Goal: Transaction & Acquisition: Book appointment/travel/reservation

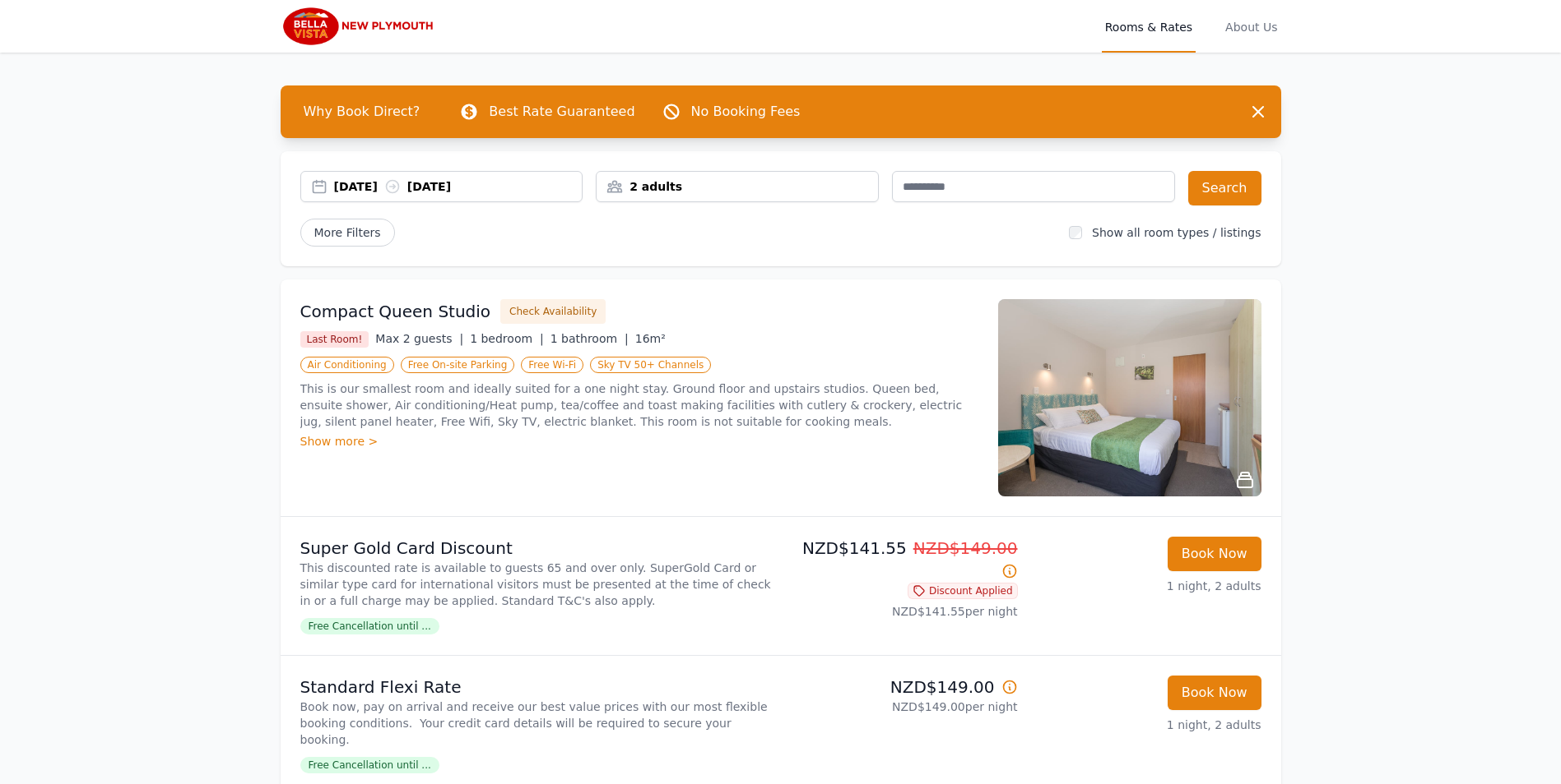
click at [503, 187] on div "[DATE] [DATE]" at bounding box center [458, 187] width 249 height 17
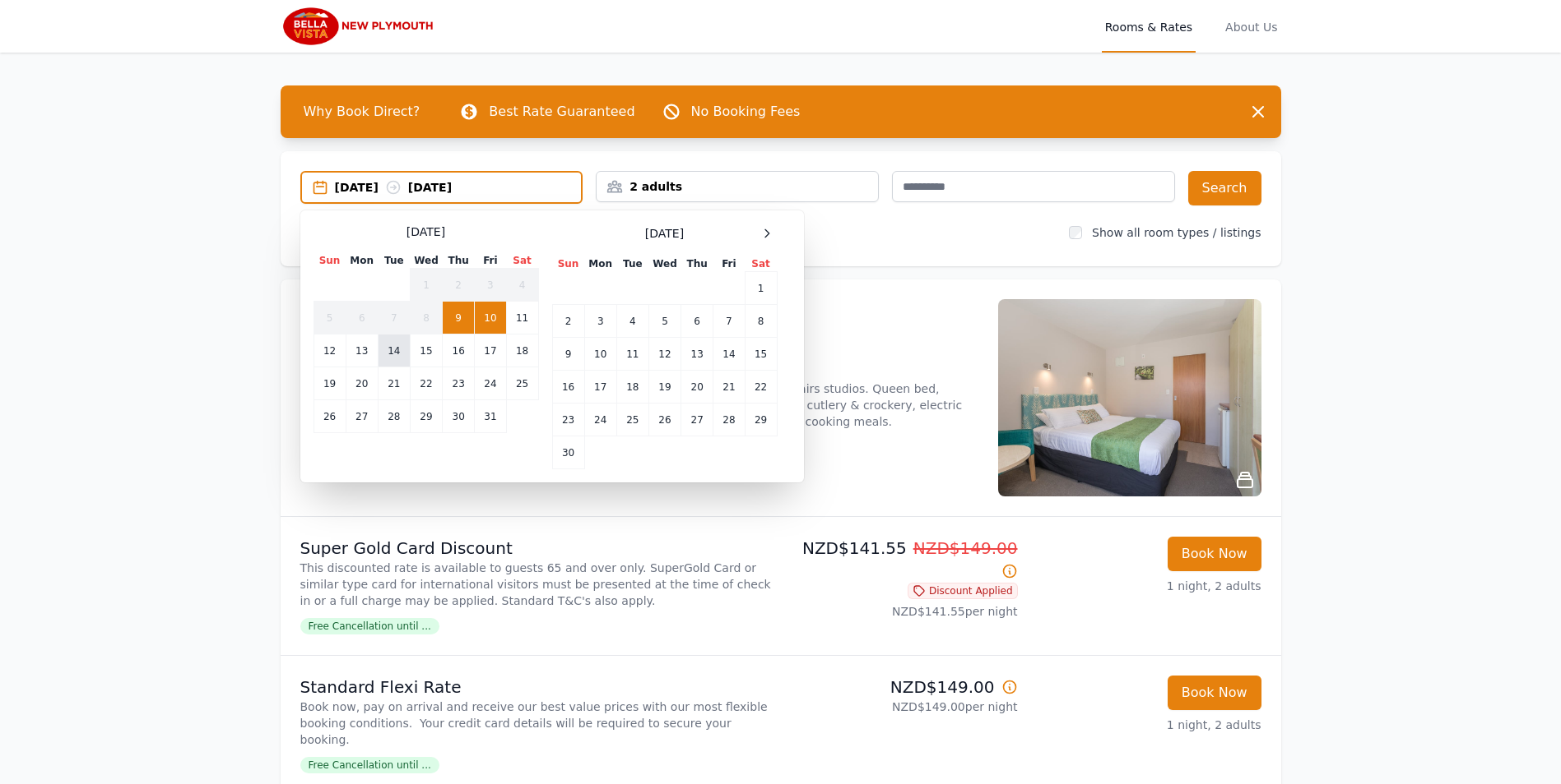
click at [405, 352] on td "14" at bounding box center [394, 351] width 32 height 33
click at [421, 351] on td "15" at bounding box center [426, 351] width 32 height 33
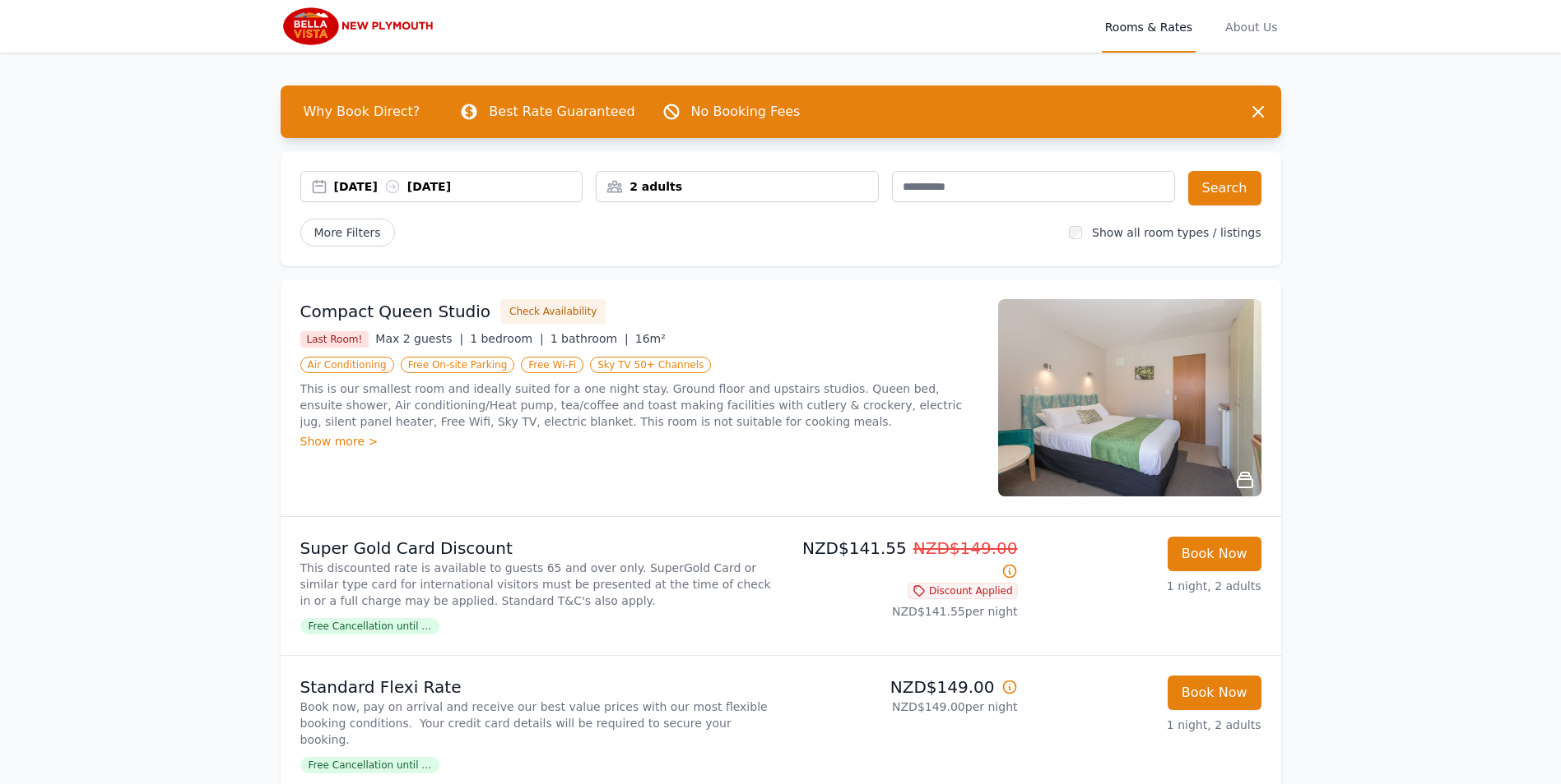
click at [822, 184] on div "2 adults" at bounding box center [737, 187] width 281 height 17
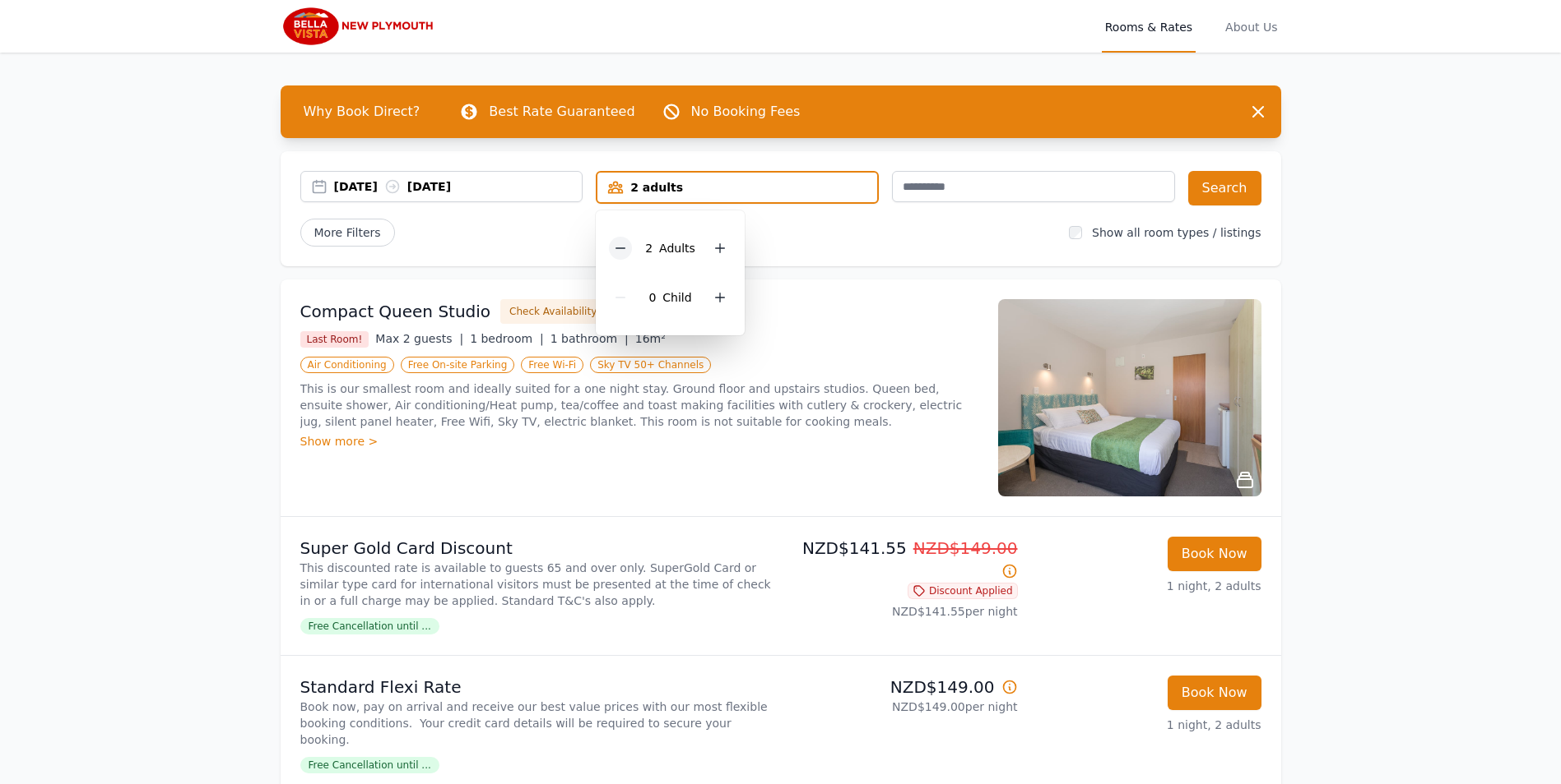
click at [623, 251] on icon at bounding box center [620, 248] width 13 height 13
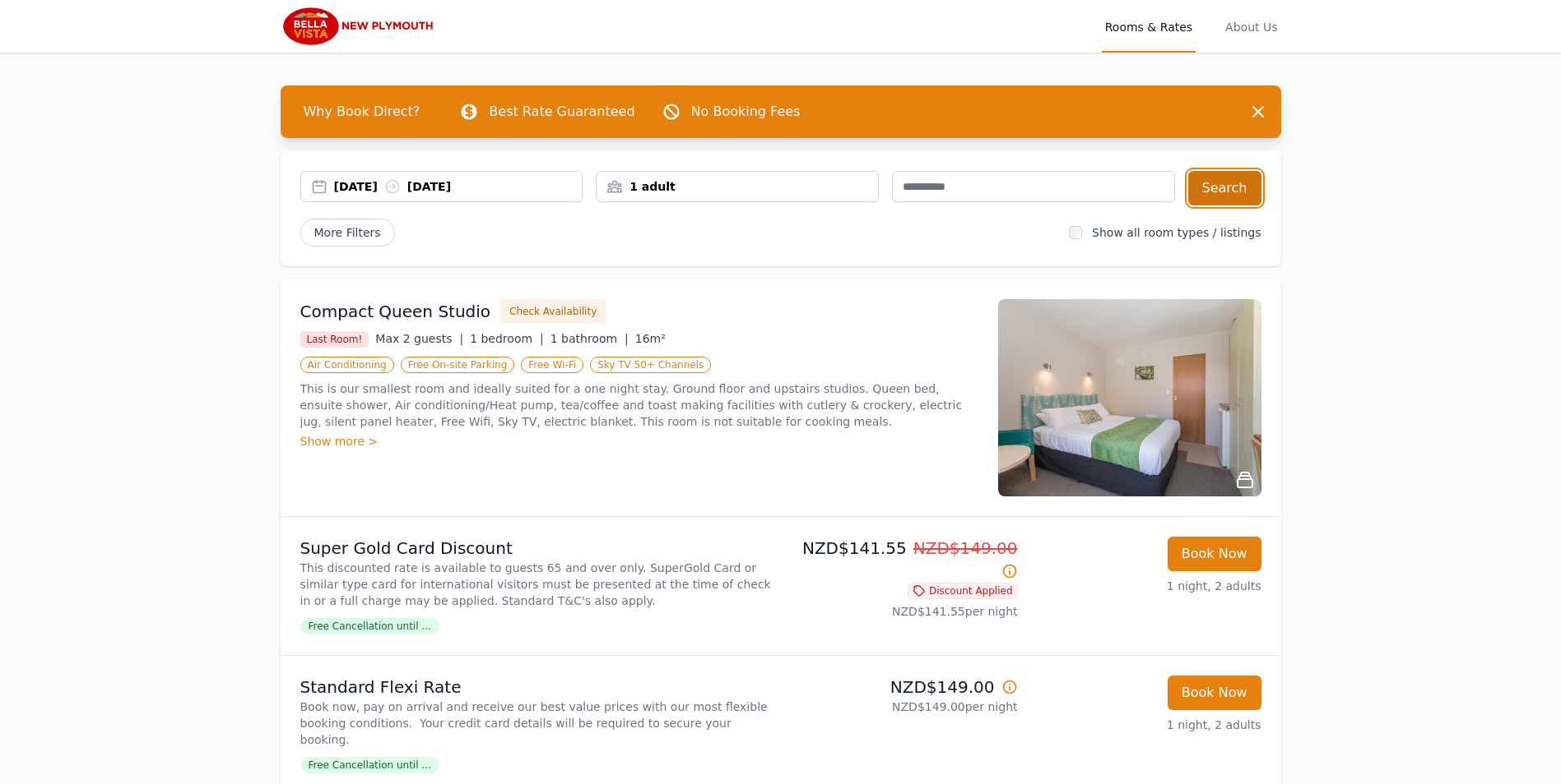
click at [1220, 186] on button "Search" at bounding box center [1224, 188] width 73 height 35
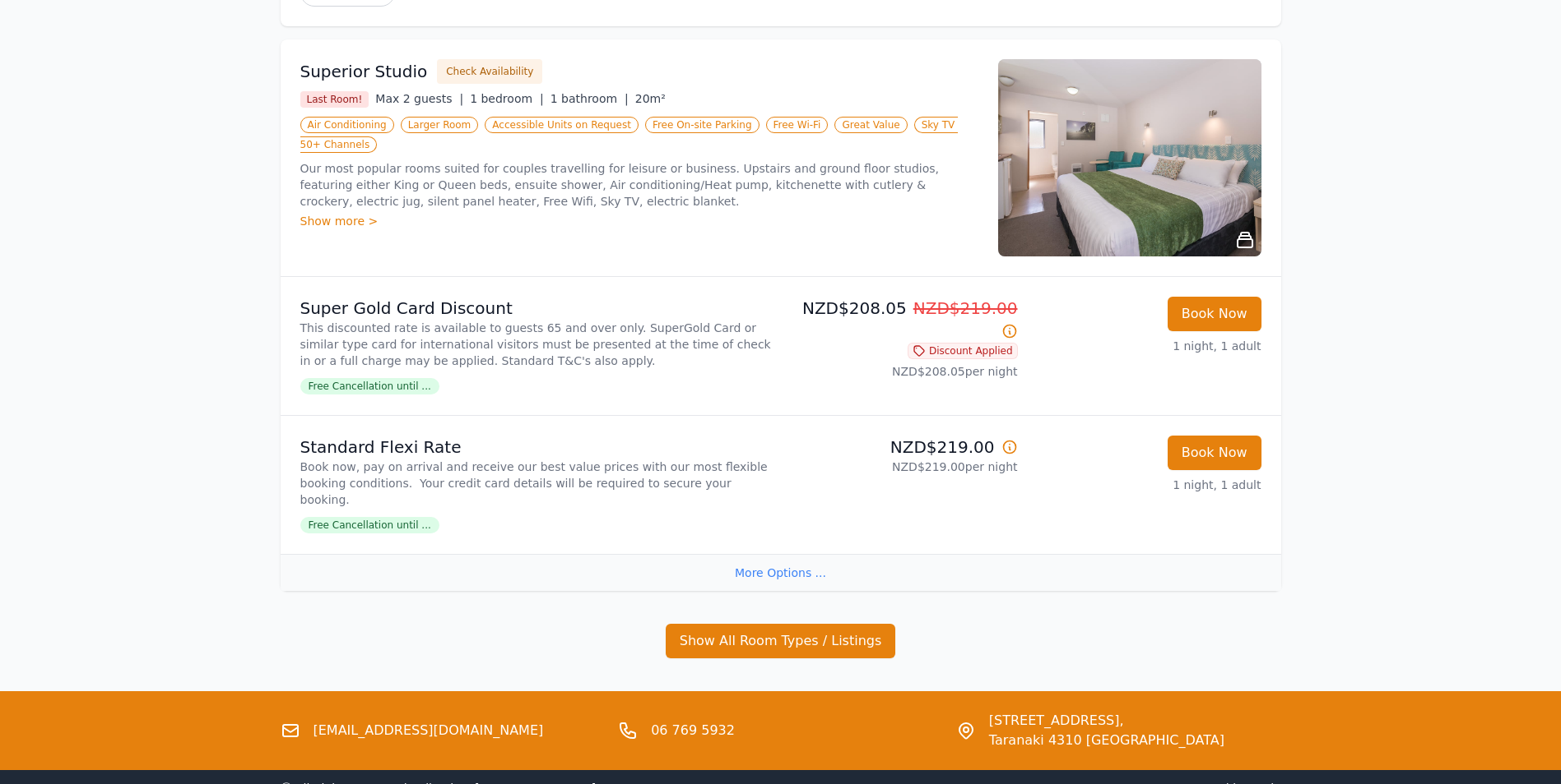
scroll to position [247, 0]
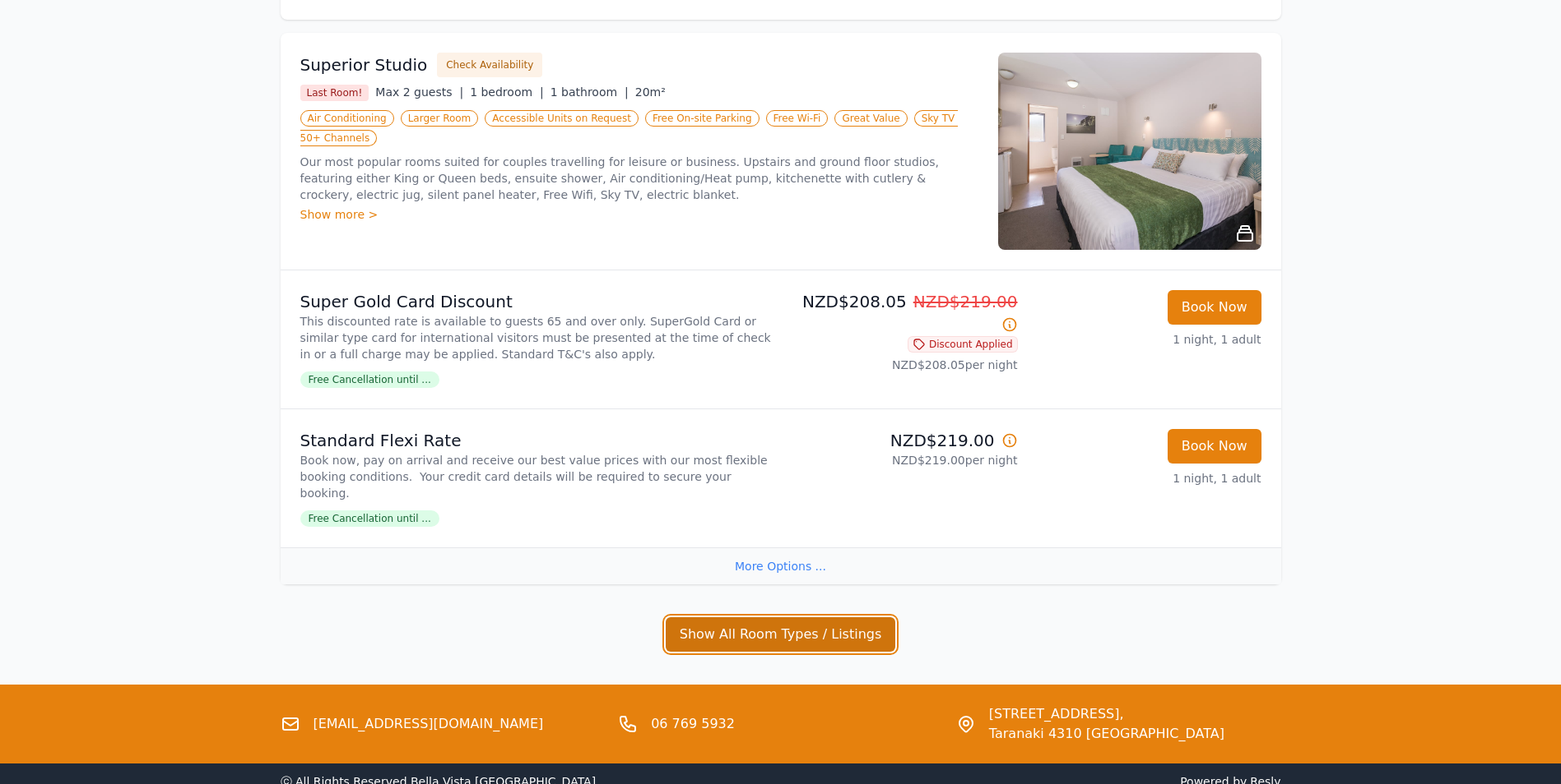
click at [837, 622] on button "Show All Room Types / Listings" at bounding box center [781, 635] width 230 height 35
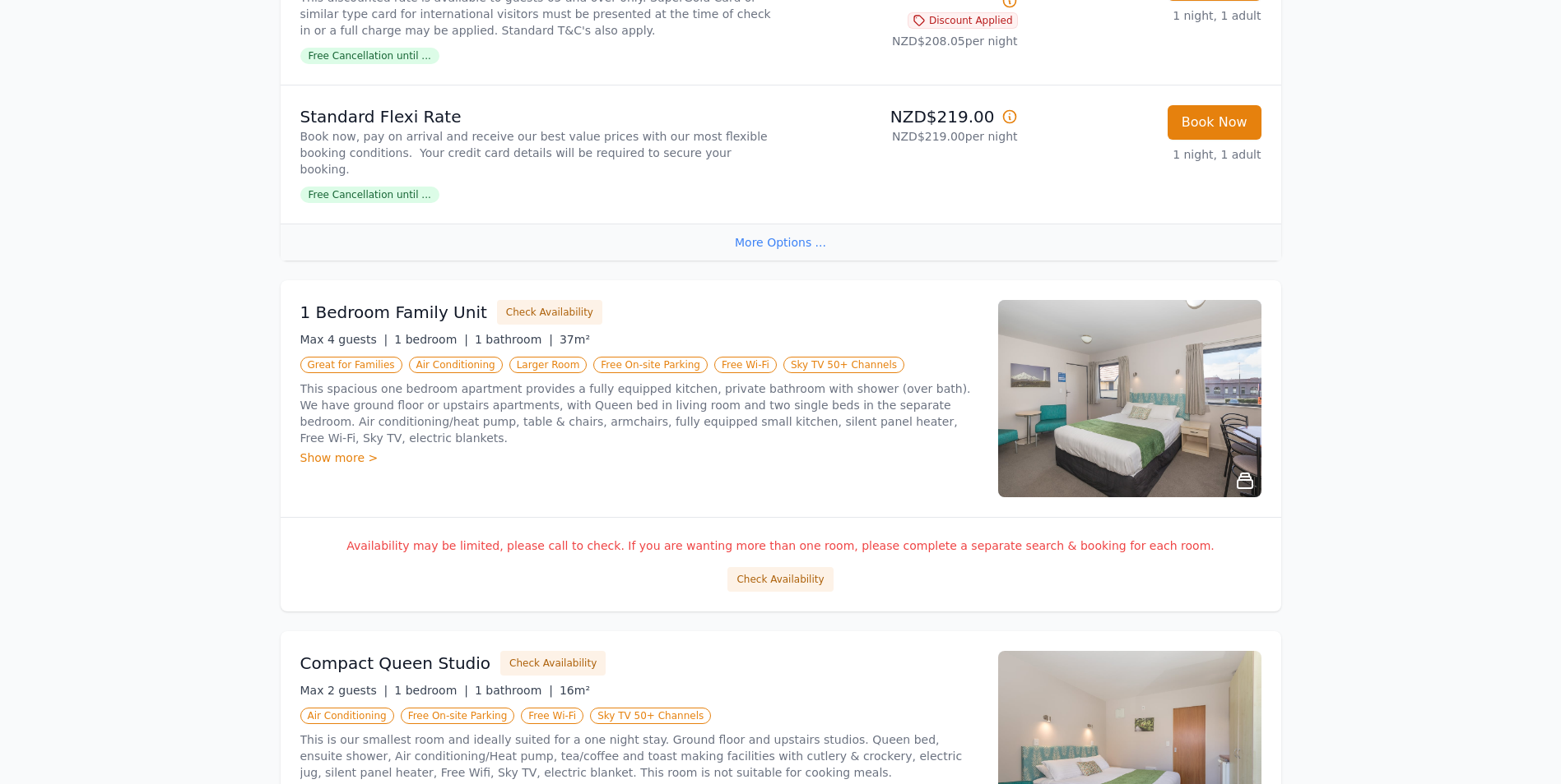
scroll to position [0, 0]
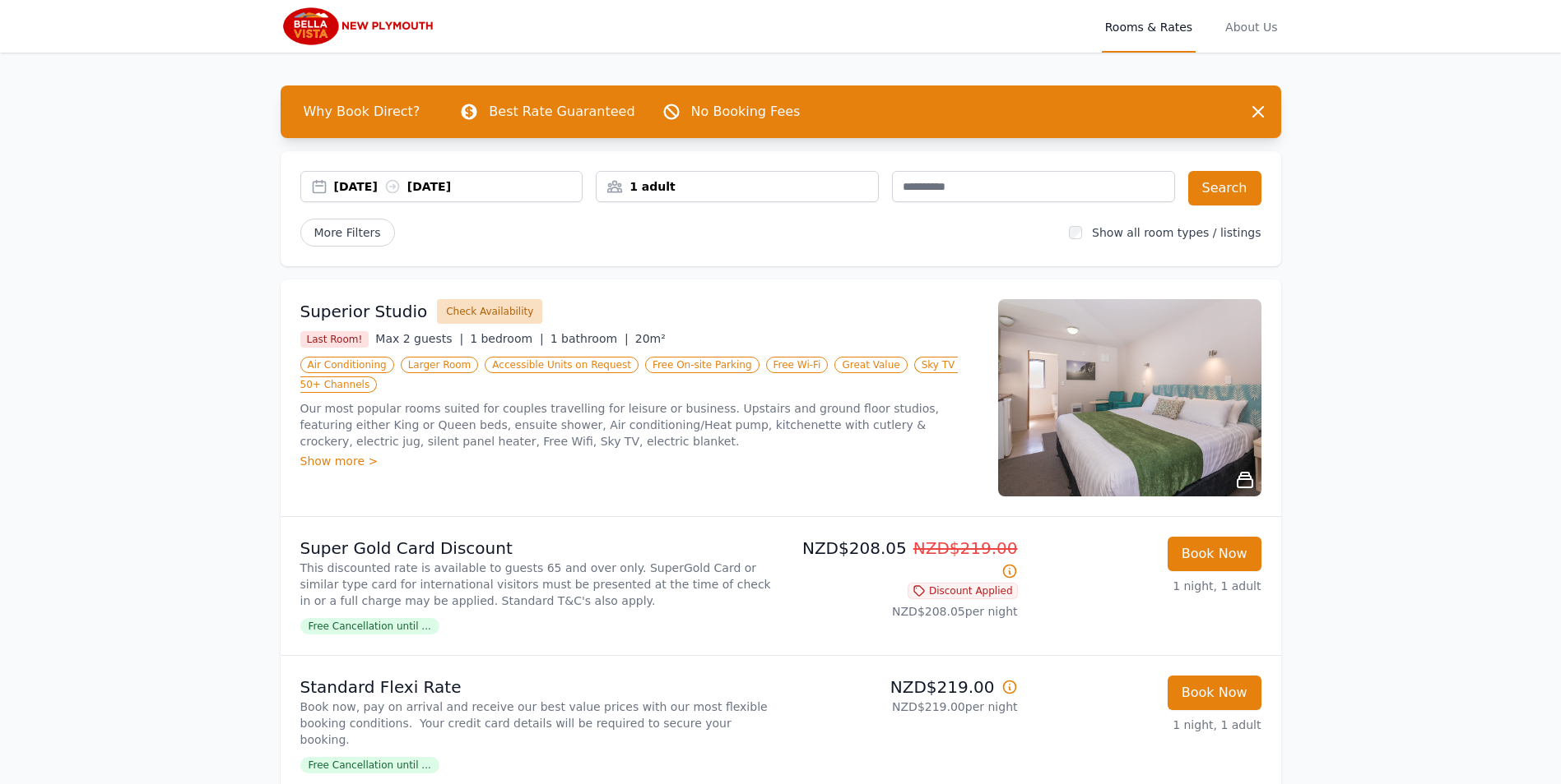
click at [468, 314] on button "Check Availability" at bounding box center [490, 311] width 106 height 24
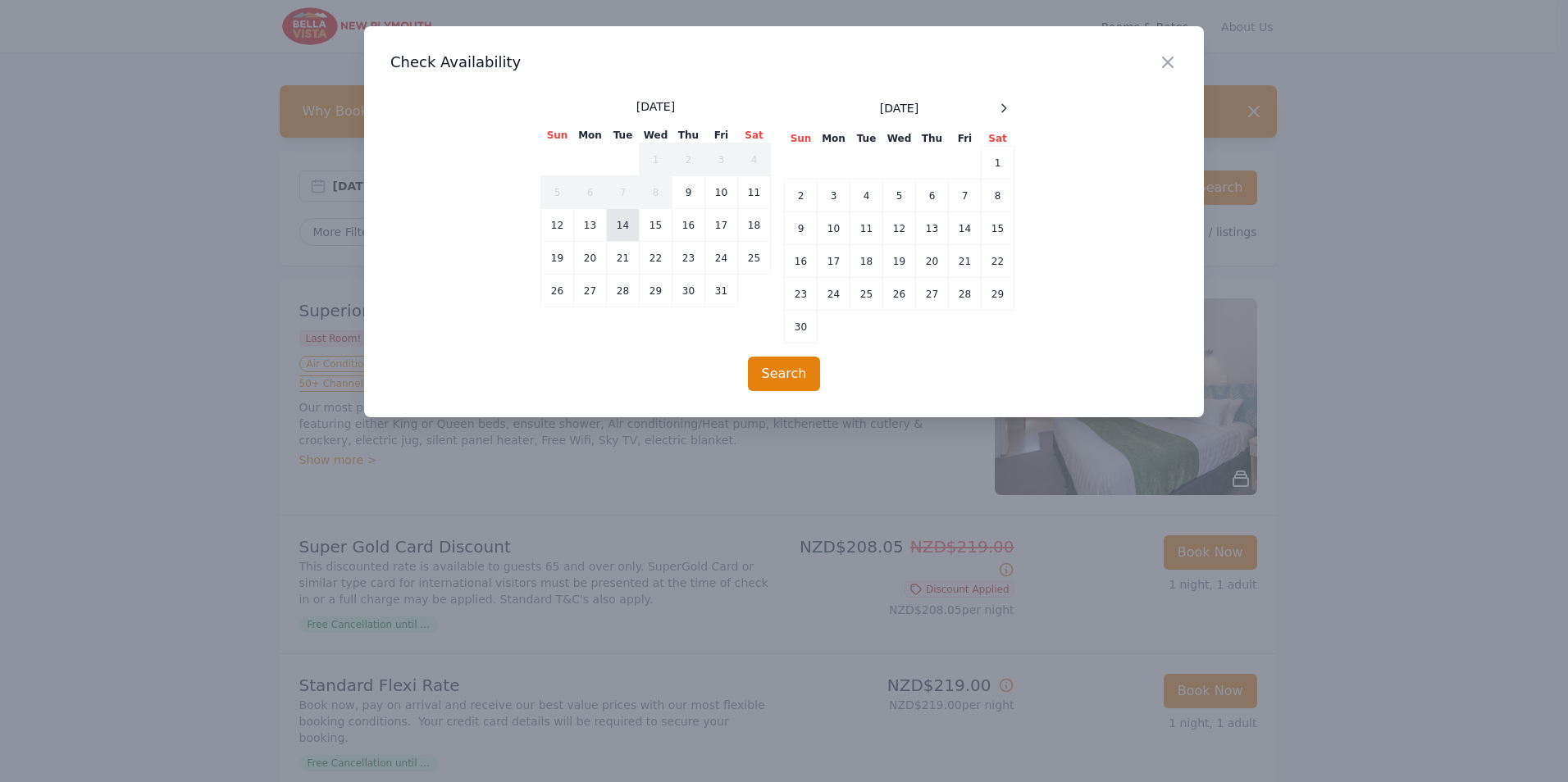
click at [614, 232] on td "14" at bounding box center [624, 225] width 33 height 33
click at [651, 224] on td "15" at bounding box center [656, 225] width 33 height 33
click at [771, 377] on button "Search" at bounding box center [784, 374] width 73 height 35
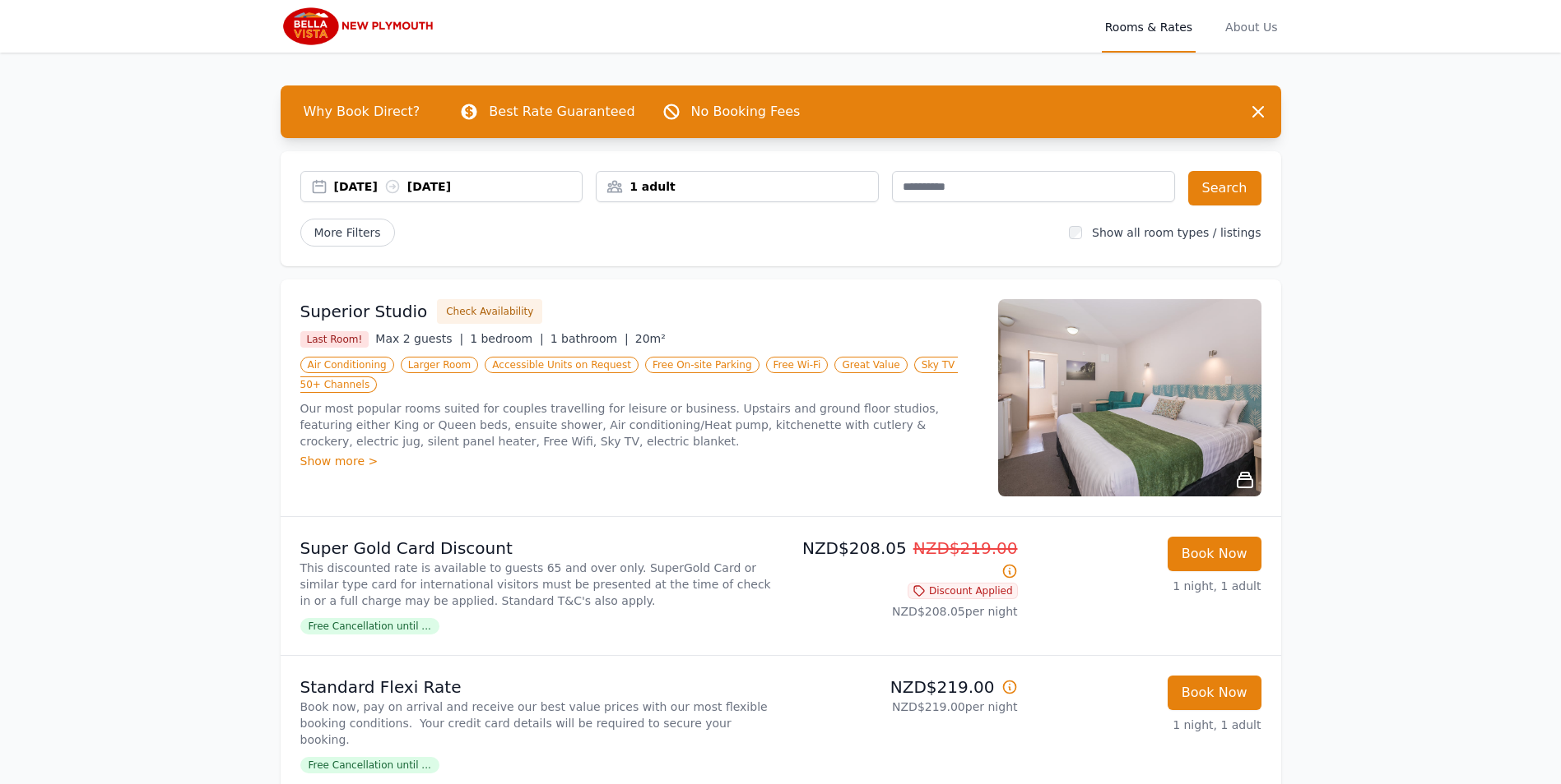
click at [335, 453] on div "Show more >" at bounding box center [639, 460] width 678 height 17
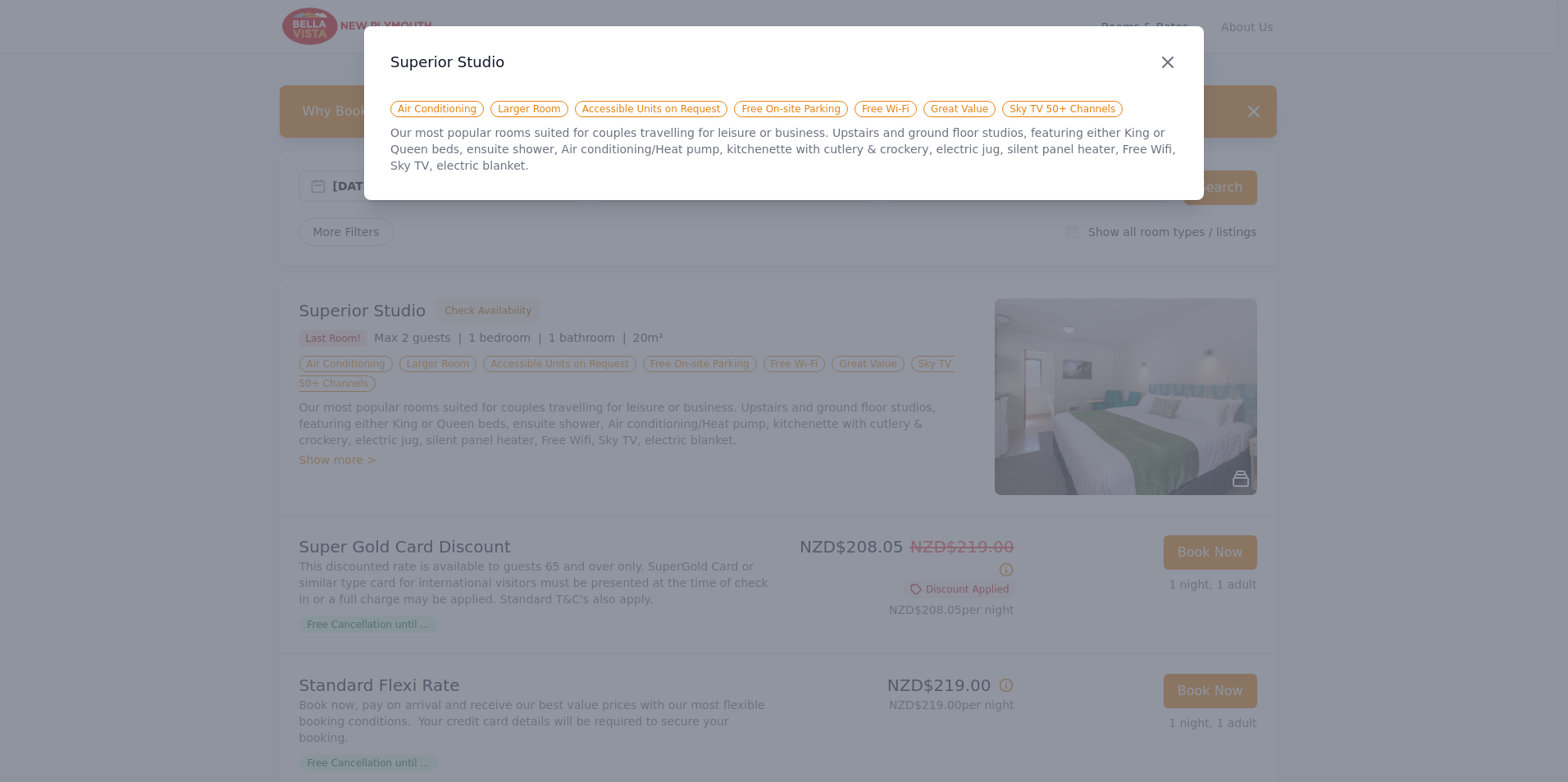
click at [1163, 67] on icon "button" at bounding box center [1167, 62] width 10 height 10
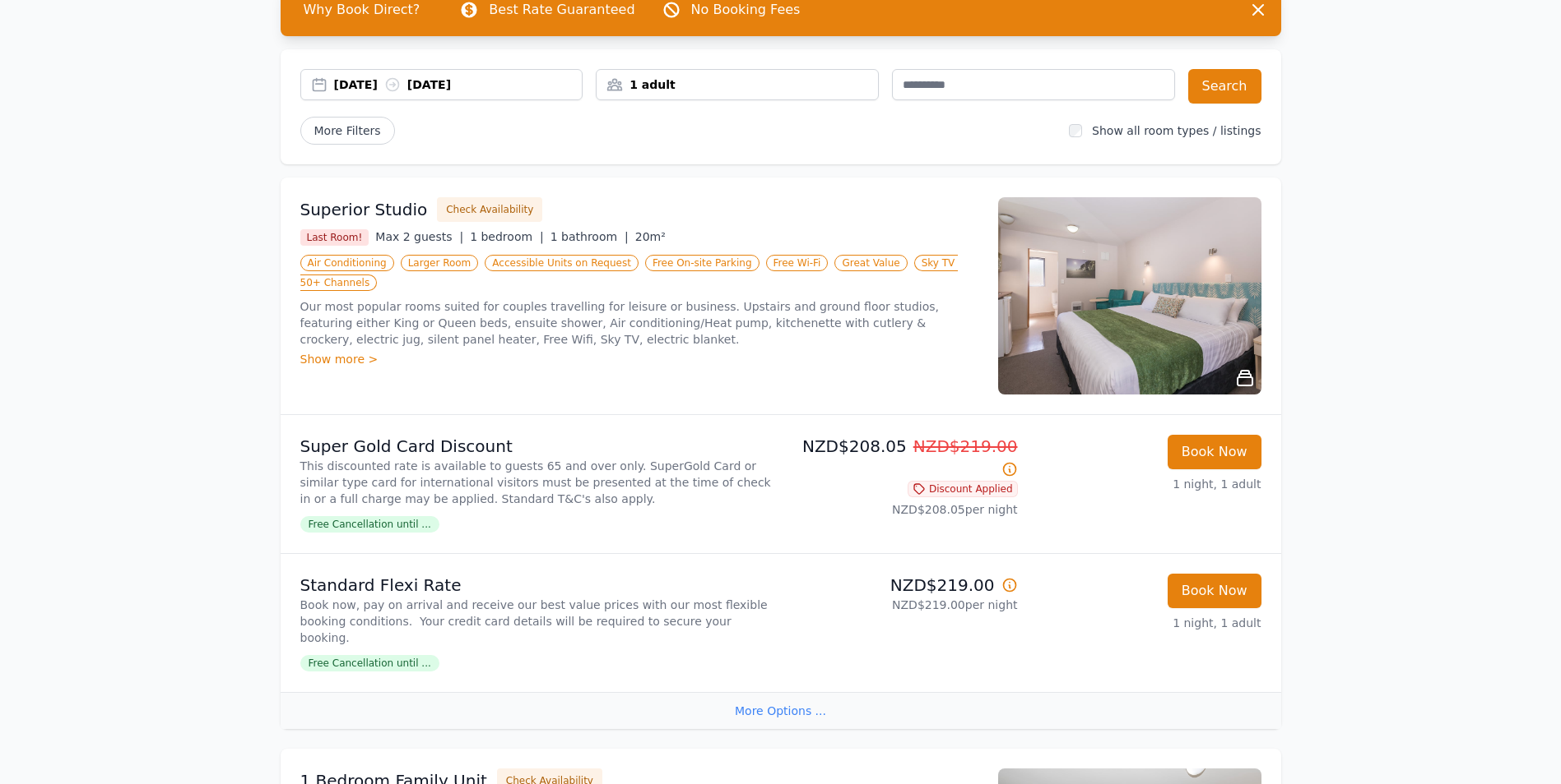
scroll to position [82, 0]
